Goal: Communication & Community: Ask a question

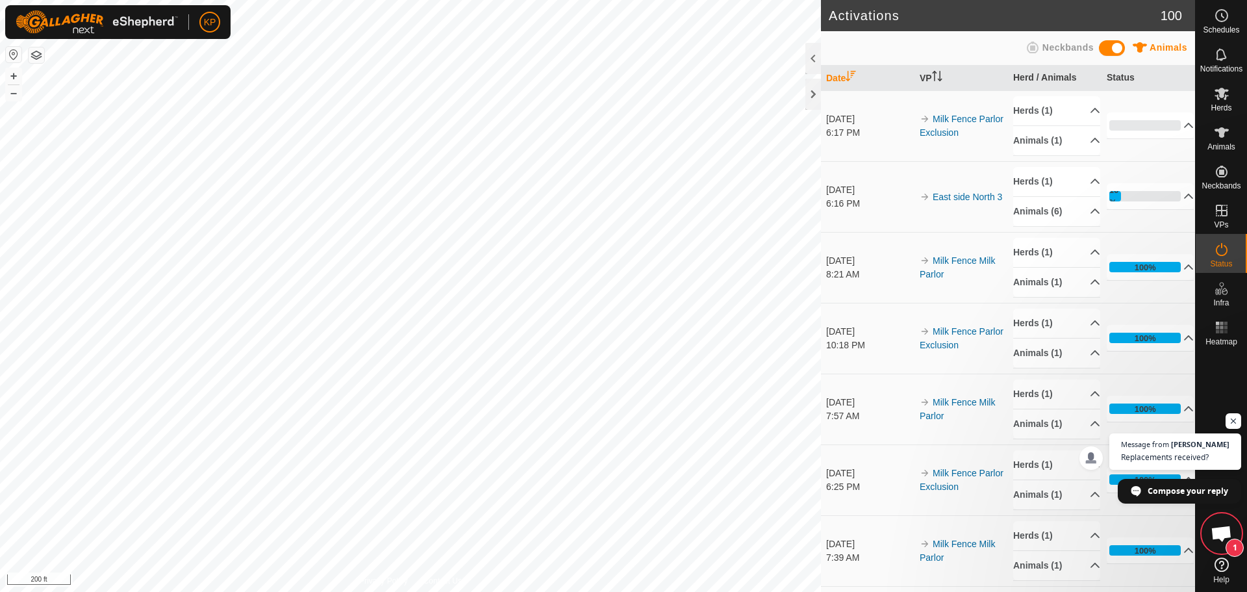
scroll to position [2317, 0]
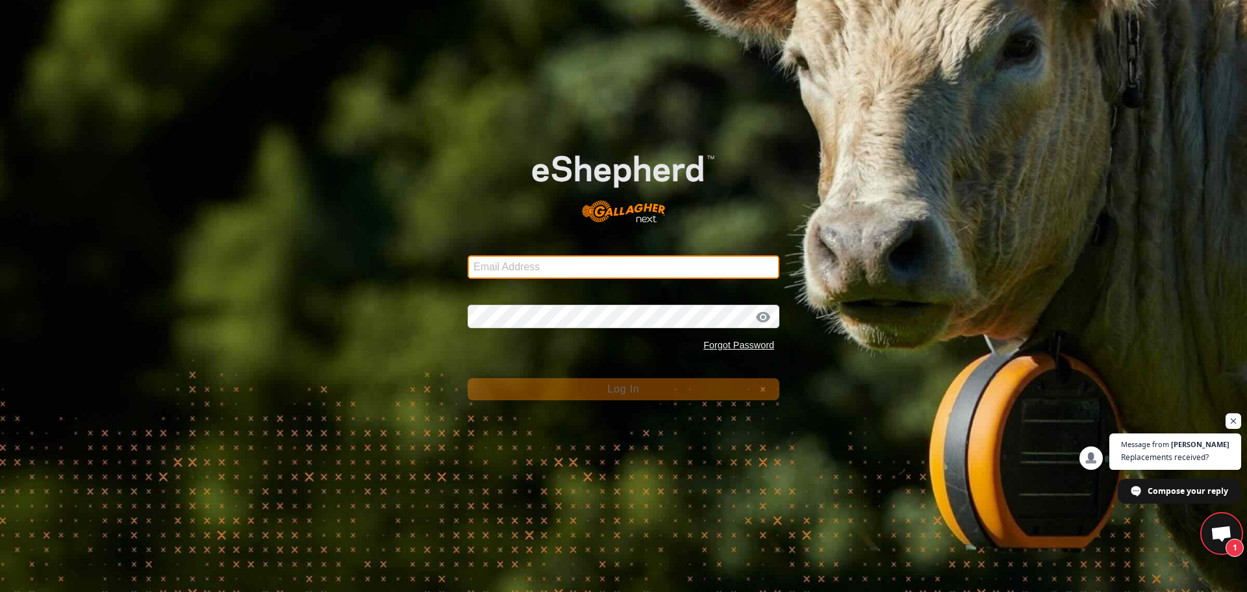
type input "[EMAIL_ADDRESS][DOMAIN_NAME]"
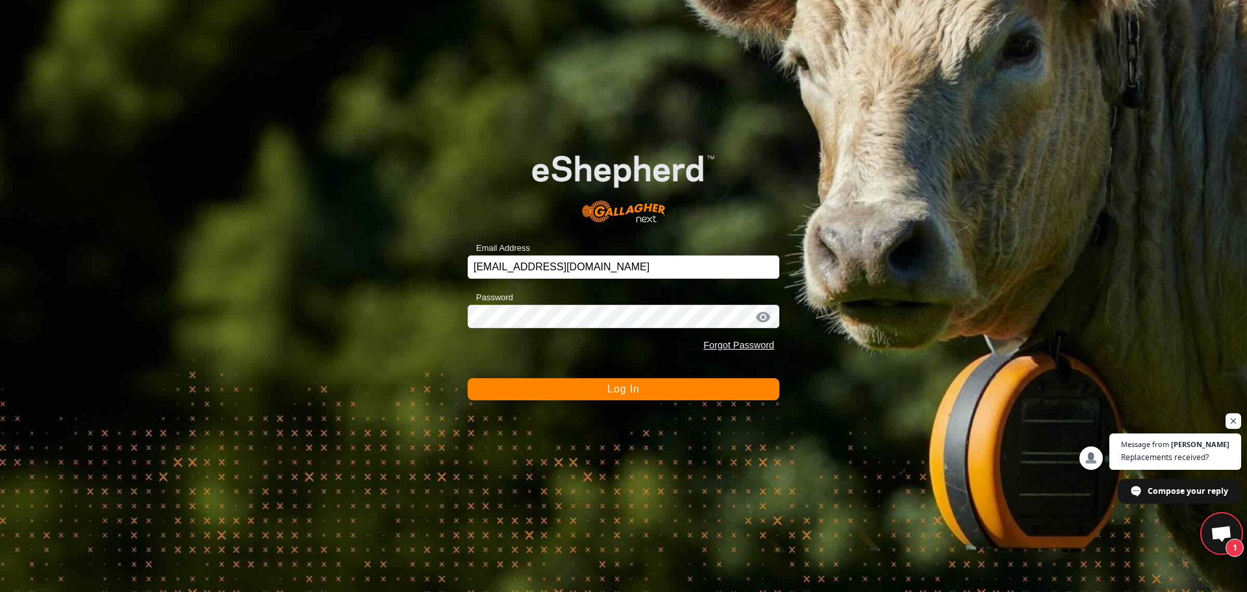
click at [608, 388] on span "Log In" at bounding box center [623, 388] width 32 height 11
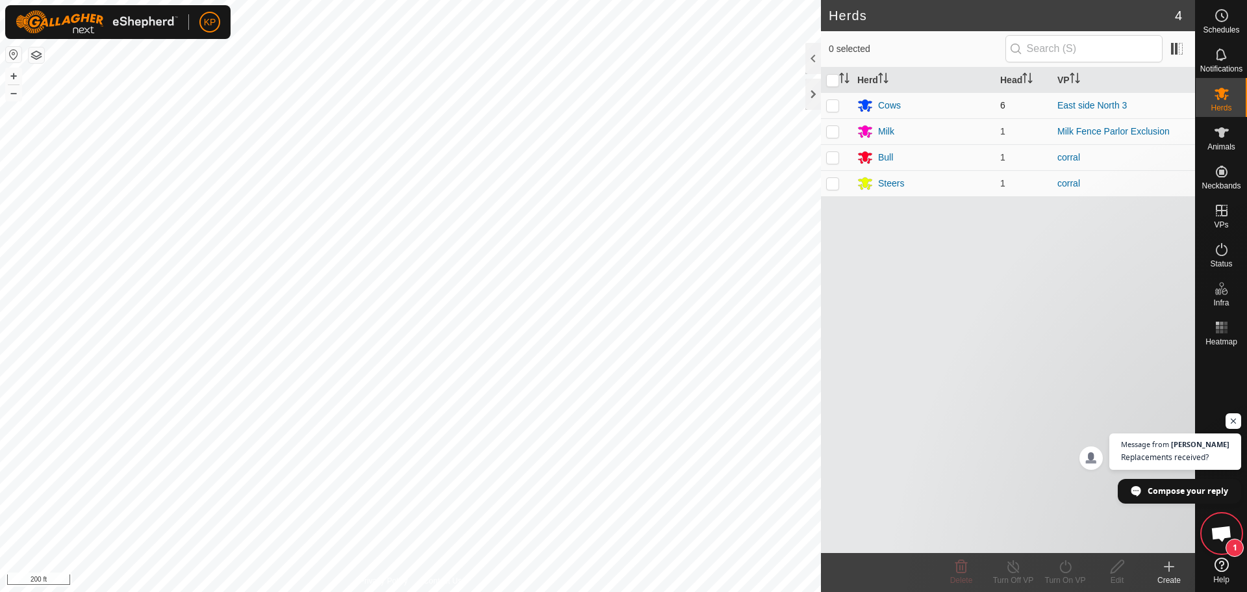
click at [836, 105] on p-checkbox at bounding box center [832, 105] width 13 height 10
checkbox input "true"
click at [1223, 133] on icon at bounding box center [1221, 132] width 14 height 10
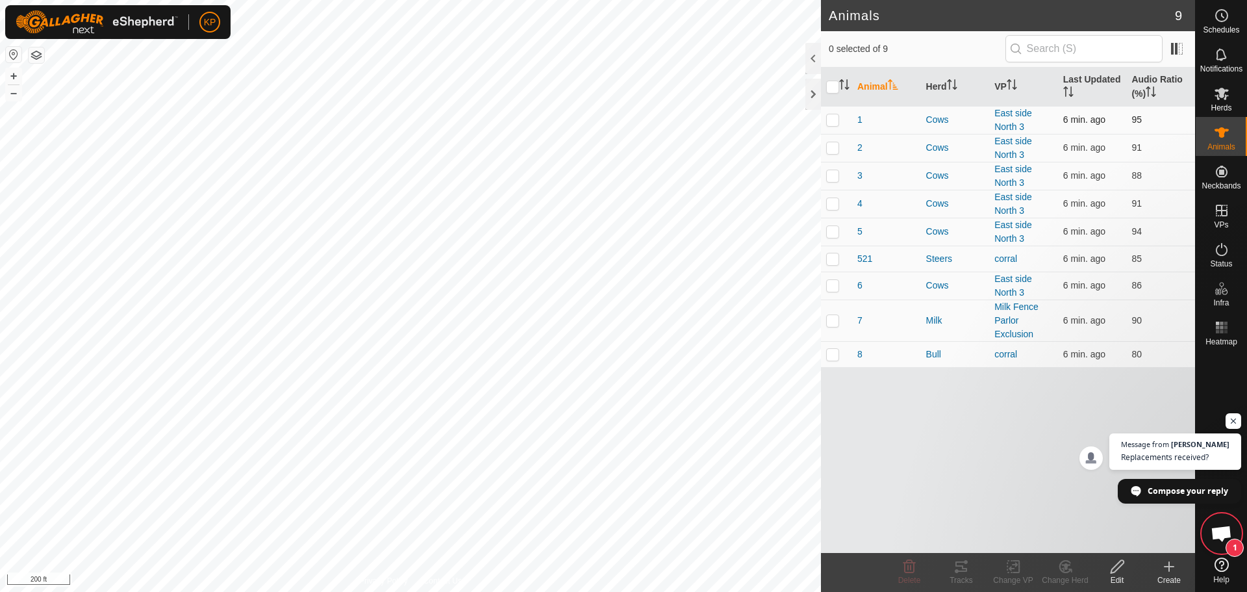
click at [835, 118] on p-checkbox at bounding box center [832, 119] width 13 height 10
checkbox input "true"
click at [833, 149] on p-checkbox at bounding box center [832, 147] width 13 height 10
checkbox input "true"
click at [833, 175] on p-checkbox at bounding box center [832, 175] width 13 height 10
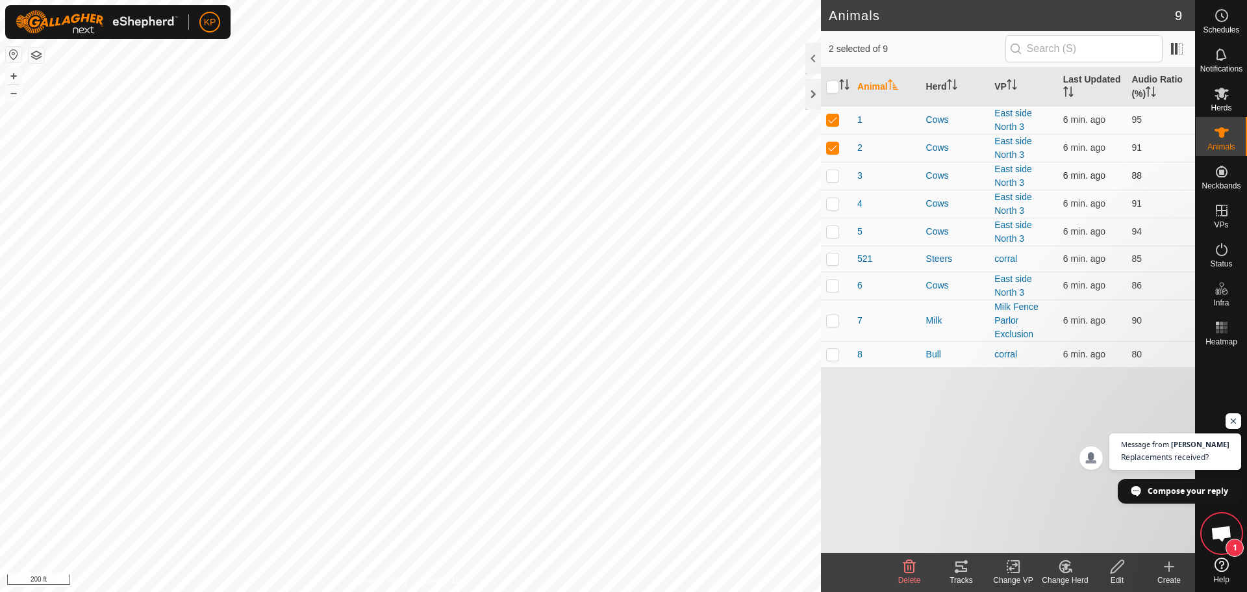
checkbox input "true"
click at [835, 207] on p-checkbox at bounding box center [832, 203] width 13 height 10
checkbox input "true"
click at [834, 230] on p-checkbox at bounding box center [832, 231] width 13 height 10
checkbox input "true"
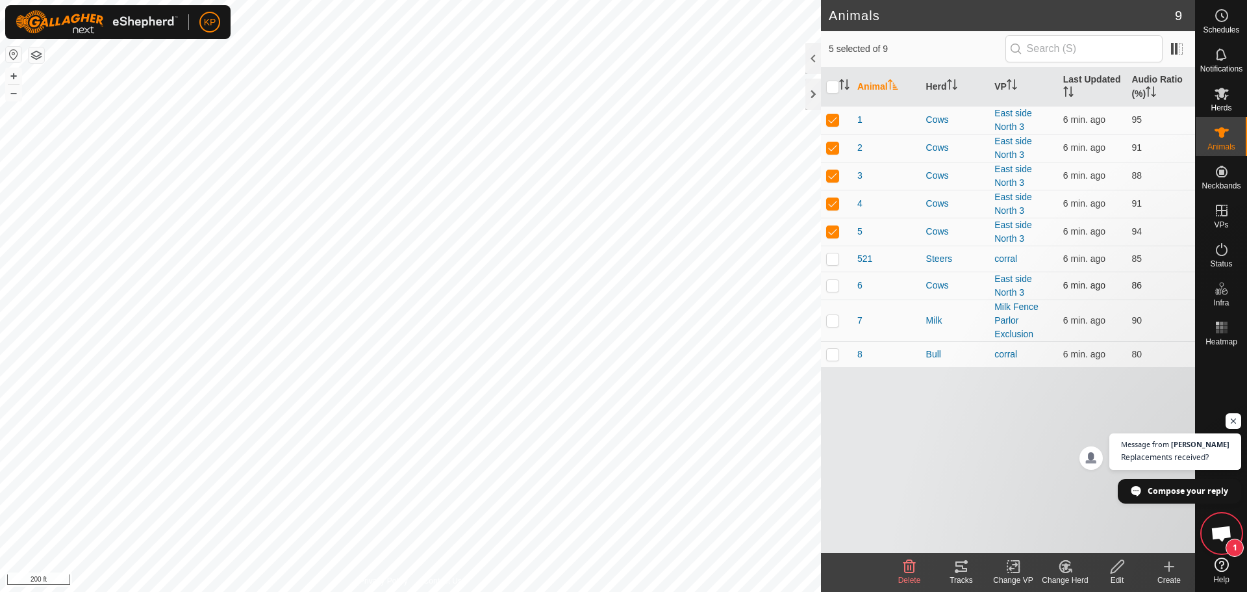
click at [839, 284] on td at bounding box center [836, 285] width 31 height 28
checkbox input "true"
click at [960, 568] on icon at bounding box center [961, 566] width 16 height 16
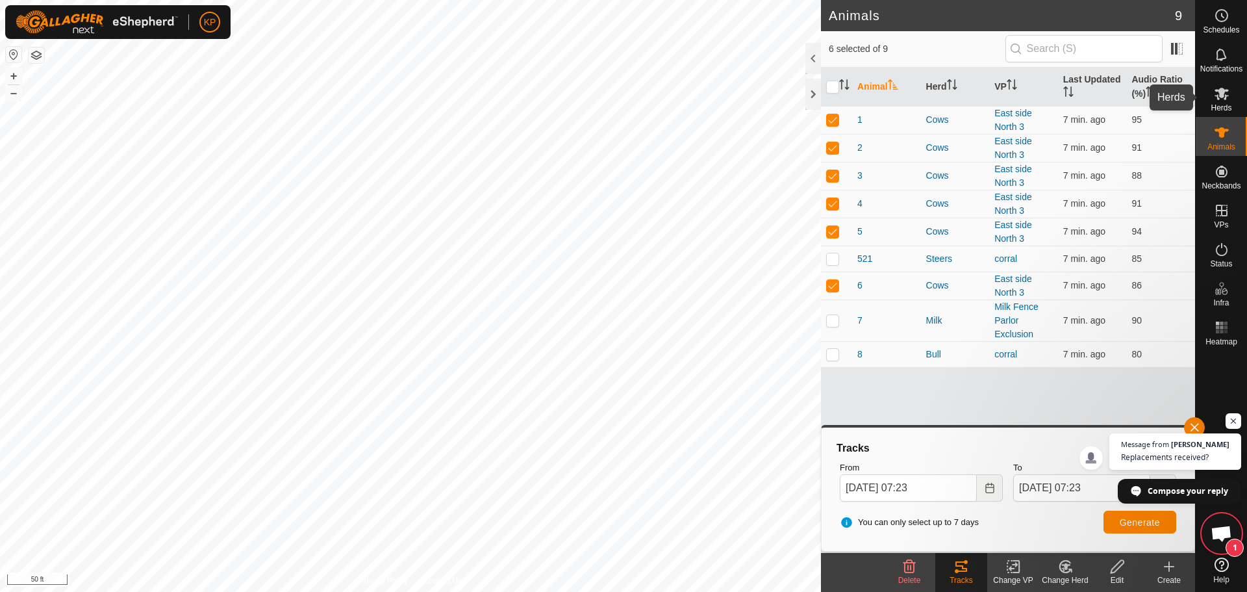
click at [1227, 97] on icon at bounding box center [1222, 94] width 16 height 16
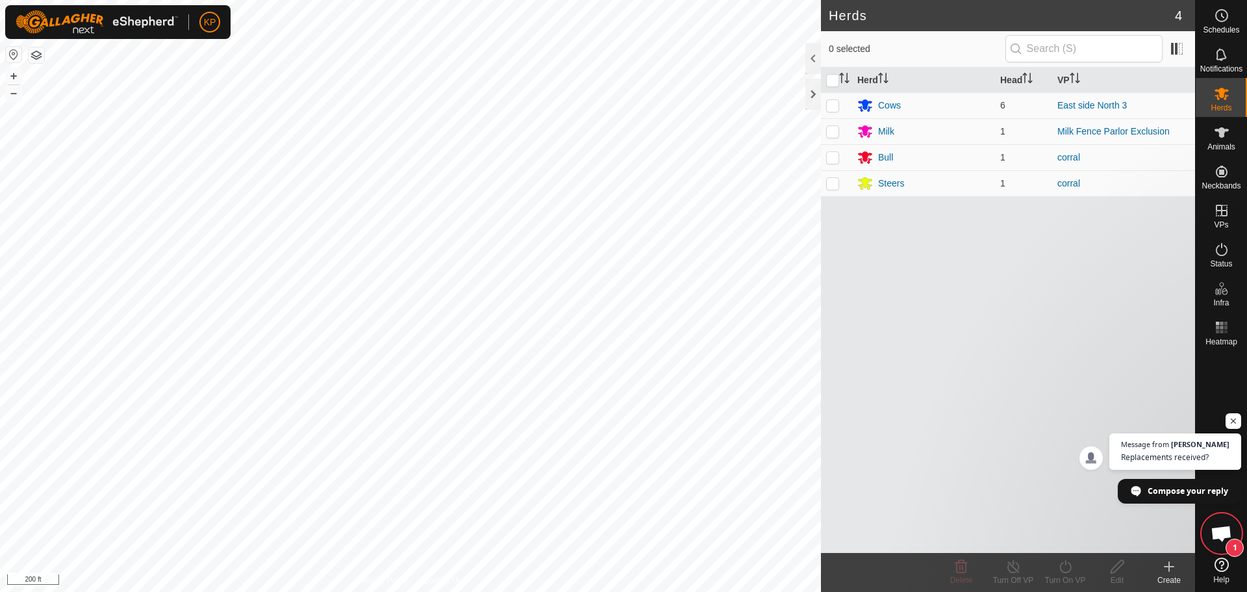
click at [1217, 527] on span "Open chat" at bounding box center [1221, 534] width 21 height 18
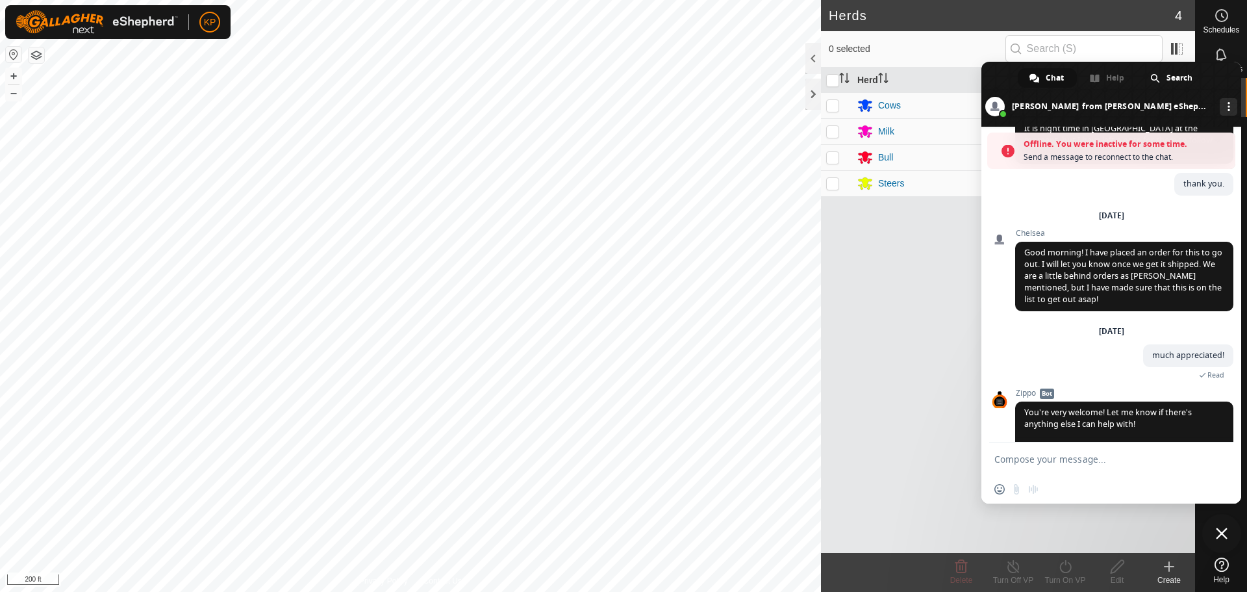
scroll to position [2405, 0]
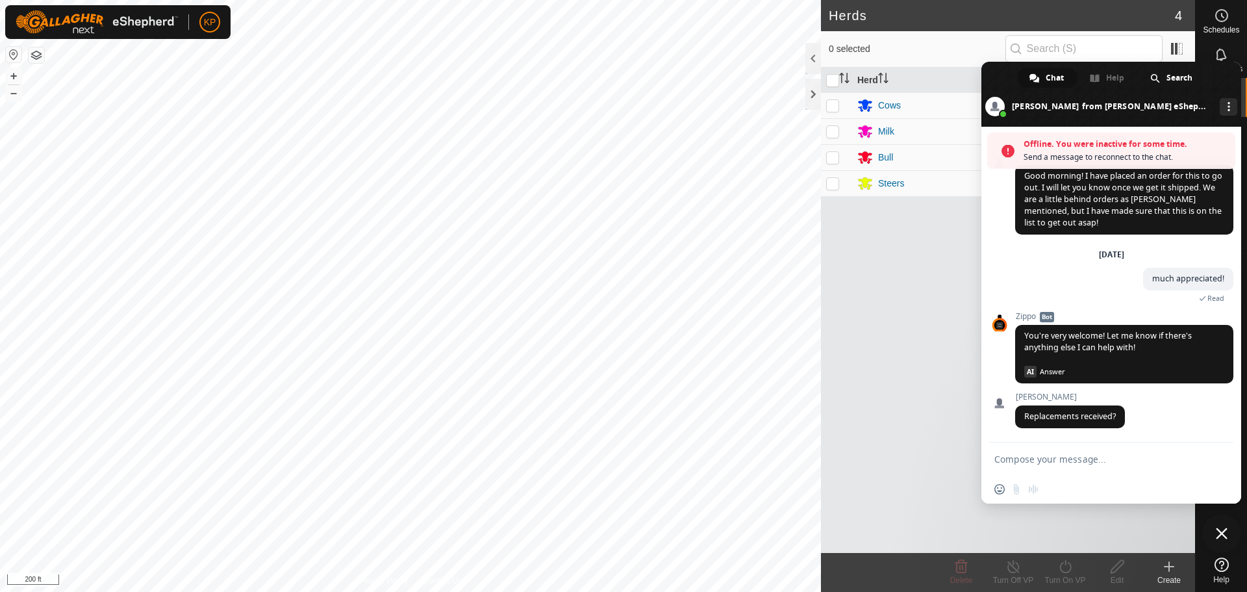
click at [1047, 459] on textarea "Compose your message..." at bounding box center [1098, 458] width 208 height 32
type textarea "not yet, but we got a message"
